Goal: Task Accomplishment & Management: Manage account settings

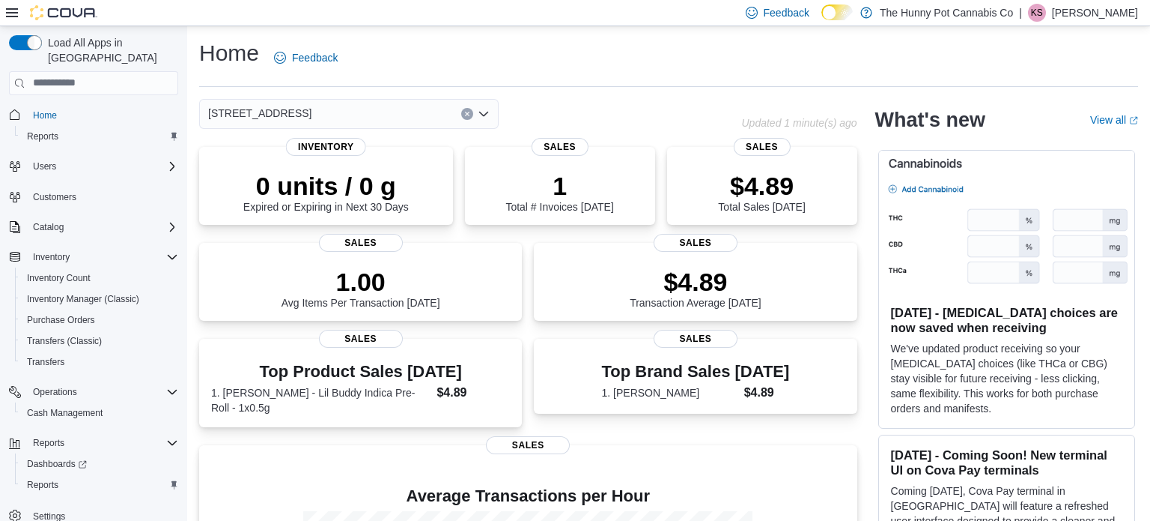
click at [1079, 10] on p "Kandice Sparks" at bounding box center [1095, 13] width 86 height 18
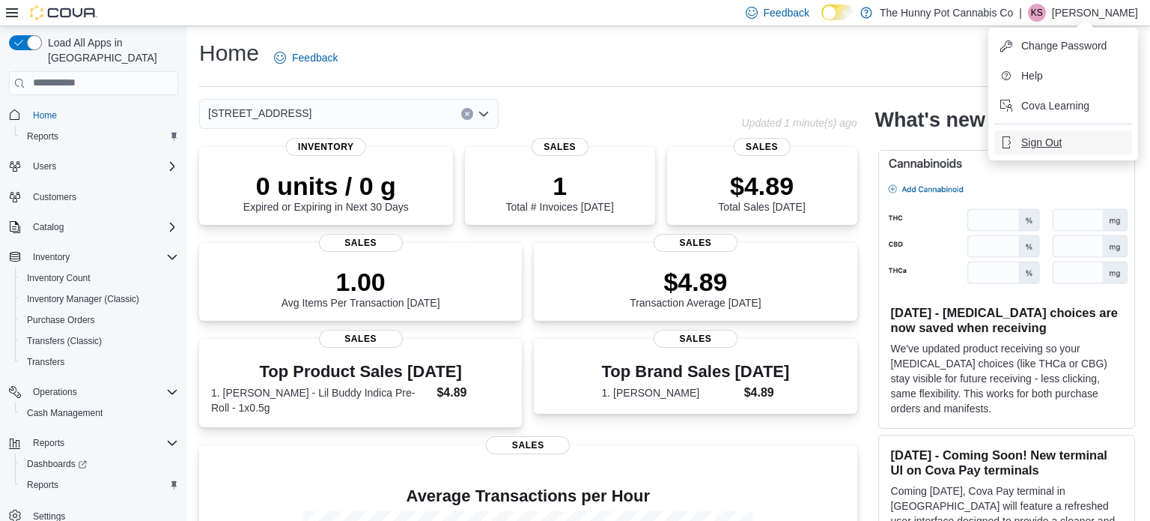
click at [1019, 140] on button "Sign Out" at bounding box center [1064, 142] width 138 height 24
